Goal: Understand process/instructions

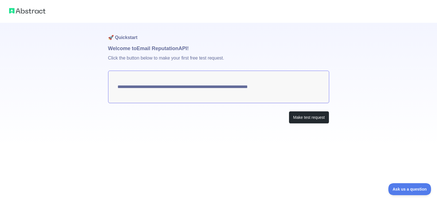
click at [250, 87] on textarea "**********" at bounding box center [218, 87] width 221 height 32
click at [303, 119] on button "Make test request" at bounding box center [309, 117] width 40 height 13
click at [278, 84] on textarea "**********" at bounding box center [218, 87] width 221 height 32
